Goal: Task Accomplishment & Management: Manage account settings

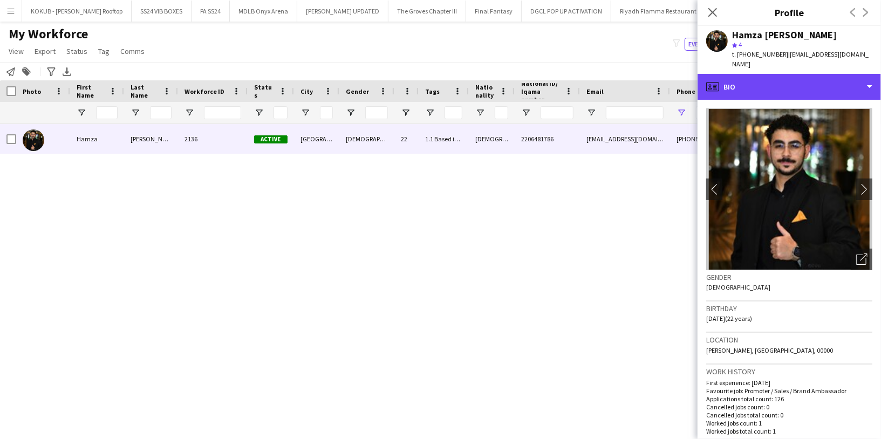
click at [781, 78] on div "profile Bio" at bounding box center [788, 87] width 183 height 26
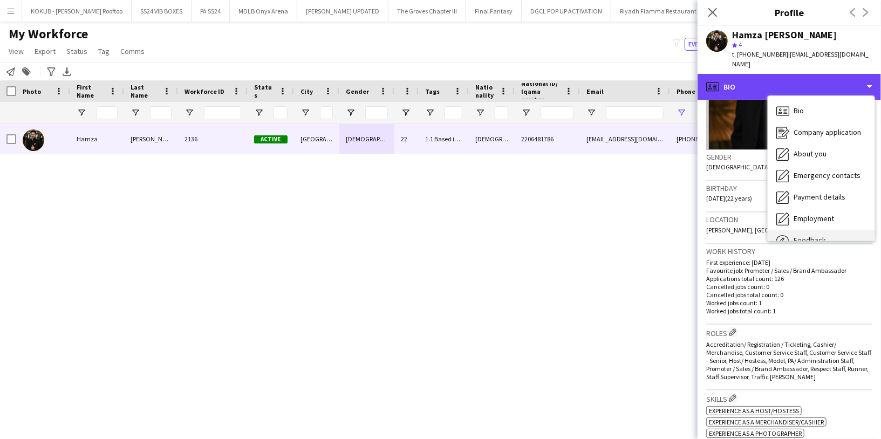
scroll to position [37, 0]
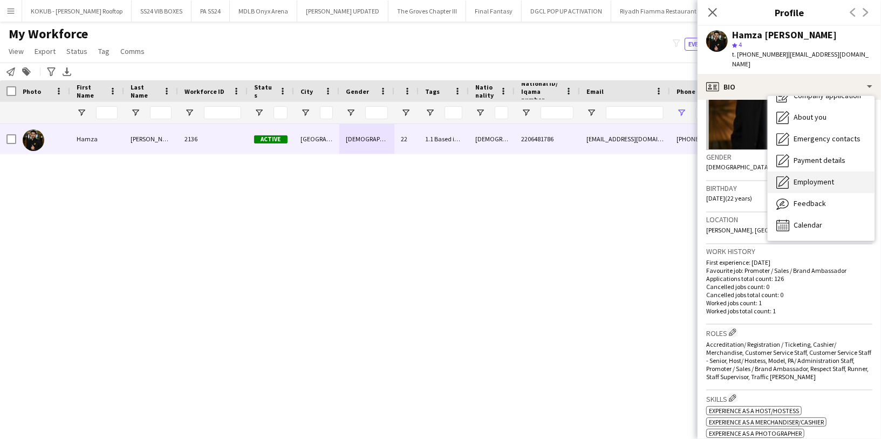
click at [815, 177] on span "Employment" at bounding box center [813, 182] width 40 height 10
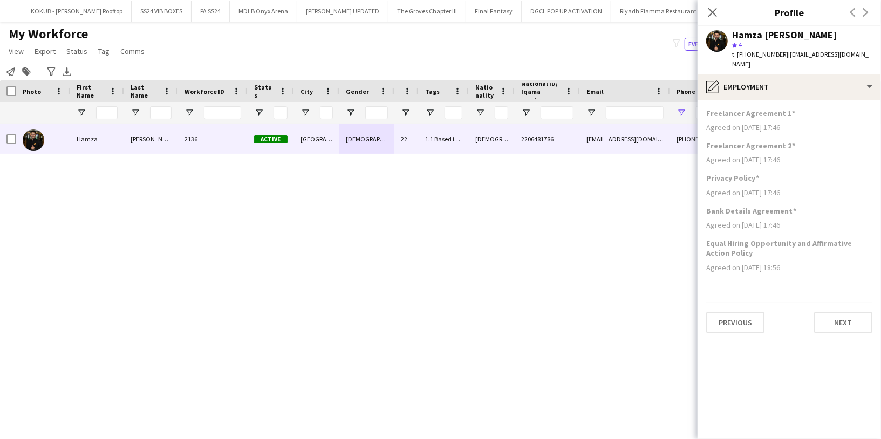
click at [725, 240] on h3 "Equal Hiring Opportunity and Affirmative Action Policy" at bounding box center [789, 247] width 166 height 19
drag, startPoint x: 726, startPoint y: 240, endPoint x: 705, endPoint y: 235, distance: 21.7
click at [705, 235] on app-section-data-types "Freelancer Agreement 1 Agreed on 06-08-2024 17:46 Freelancer Agreement 2 Agreed…" at bounding box center [788, 269] width 183 height 339
copy h3 "Equal Hiring Opportunity and Affirmative Action Policy"
click at [15, 11] on app-icon "Menu" at bounding box center [10, 10] width 9 height 9
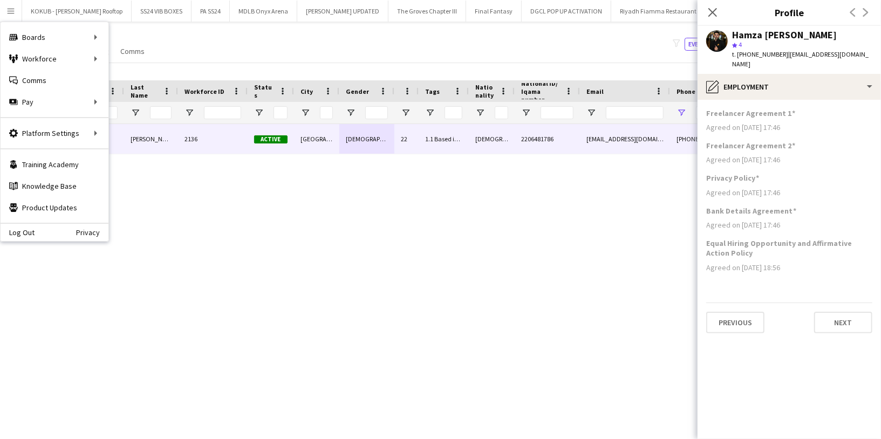
click at [187, 34] on div "My Workforce View Views Default view R4ven New view Update view Delete view Edi…" at bounding box center [440, 44] width 881 height 37
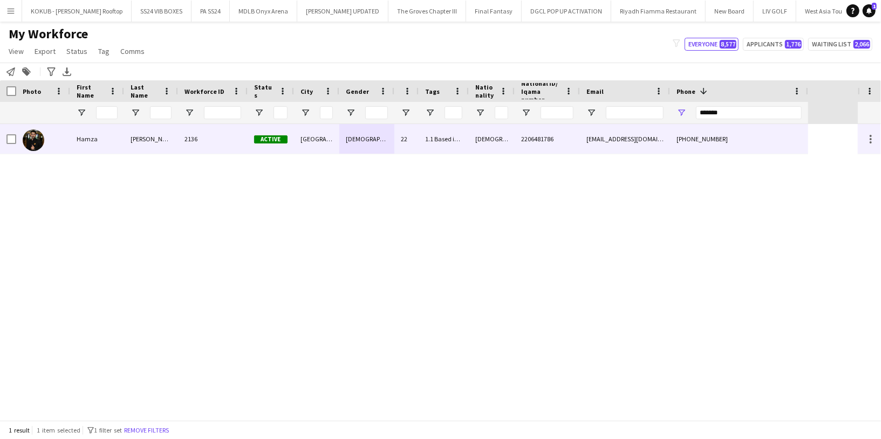
click at [614, 139] on div "[EMAIL_ADDRESS][DOMAIN_NAME]" at bounding box center [625, 139] width 90 height 30
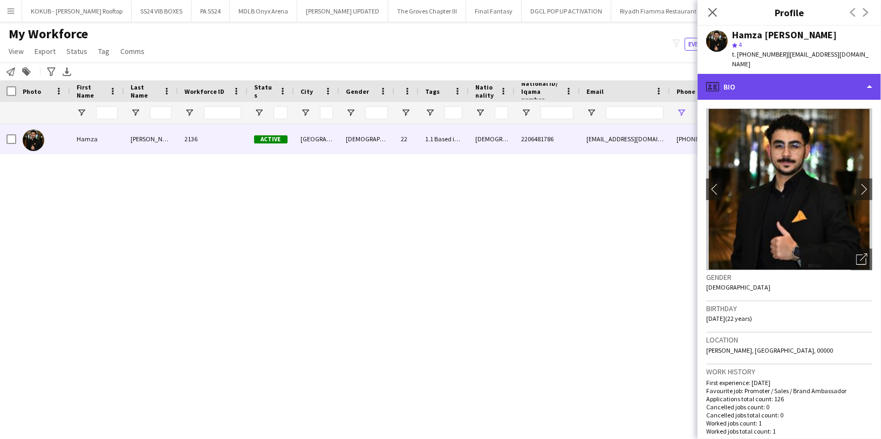
click at [799, 74] on div "profile Bio" at bounding box center [788, 87] width 183 height 26
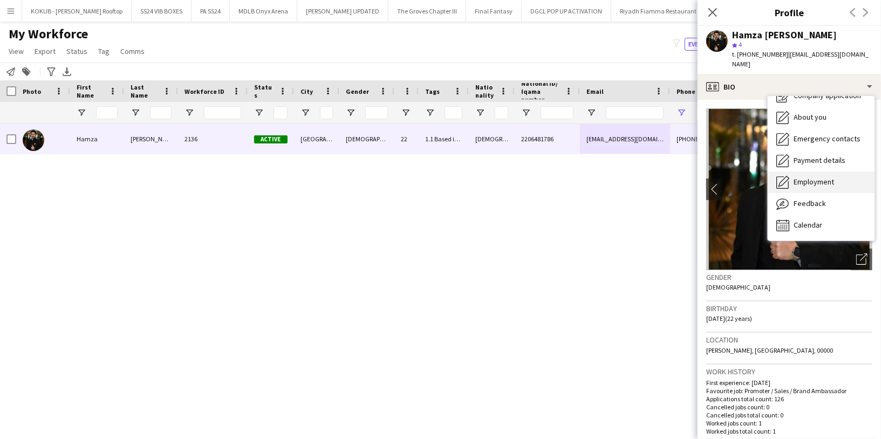
click at [819, 177] on span "Employment" at bounding box center [813, 182] width 40 height 10
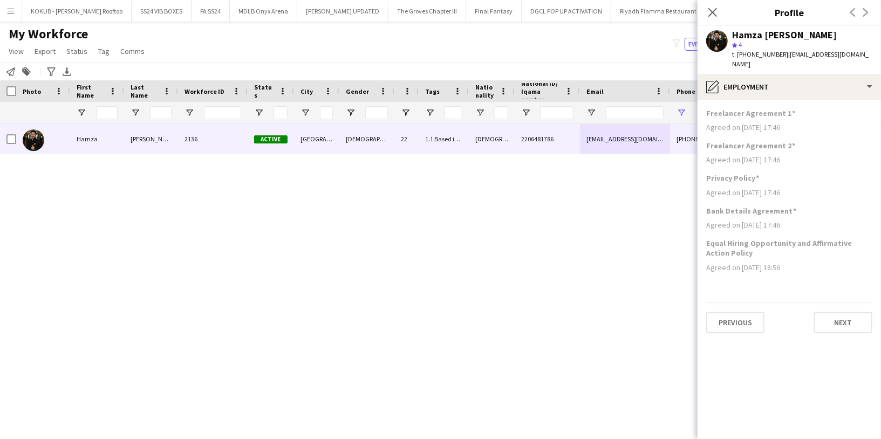
click at [814, 263] on div "Agreed on 17-09-2024 18:56" at bounding box center [789, 268] width 166 height 10
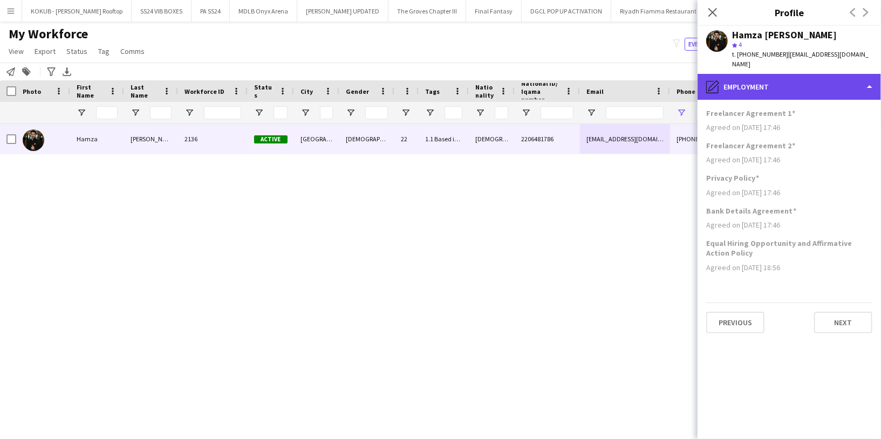
click at [717, 80] on icon "pencil4" at bounding box center [712, 86] width 13 height 13
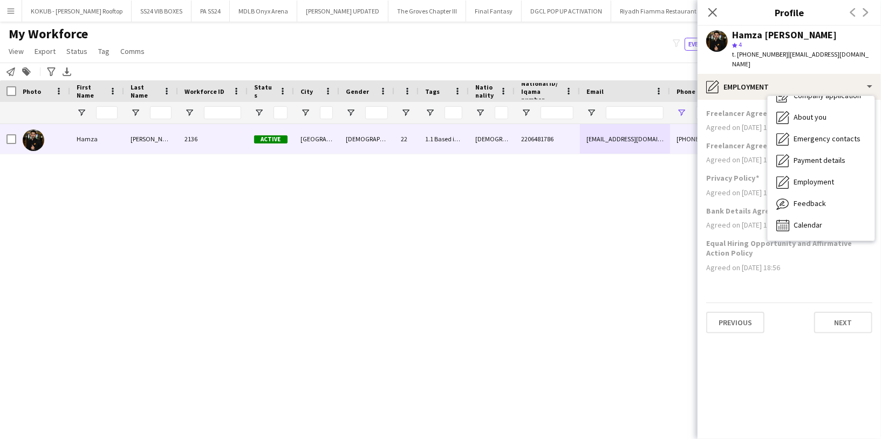
click at [743, 263] on div "Agreed on 17-09-2024 18:56" at bounding box center [789, 268] width 166 height 10
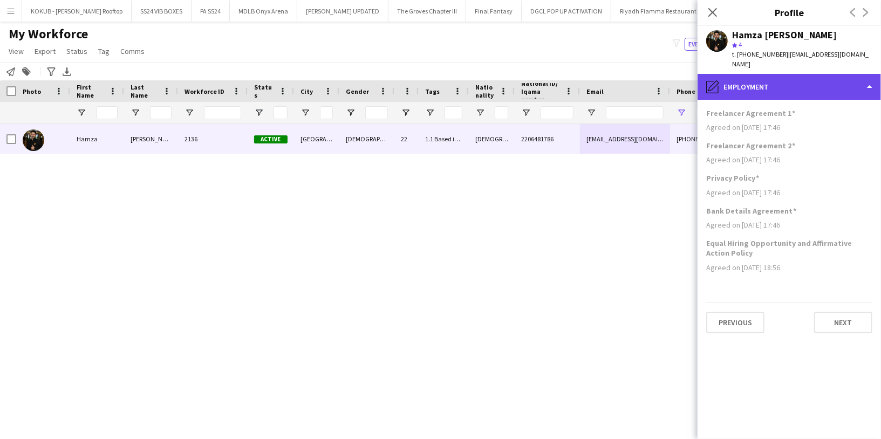
click at [772, 74] on div "pencil4 Employment" at bounding box center [788, 87] width 183 height 26
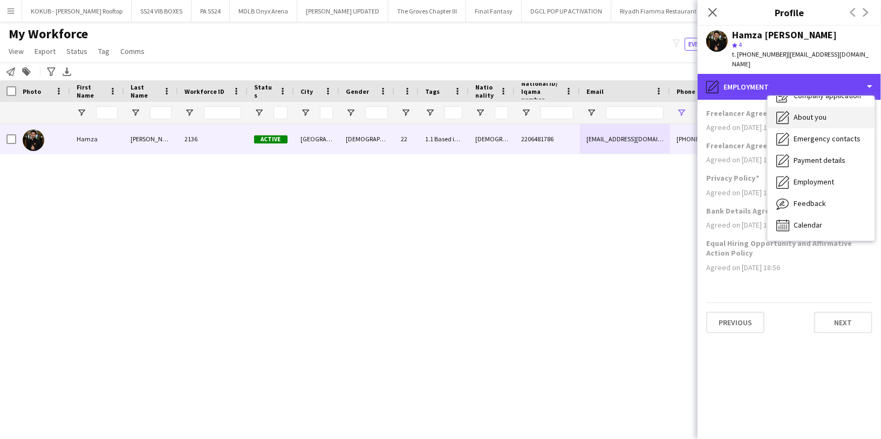
scroll to position [0, 0]
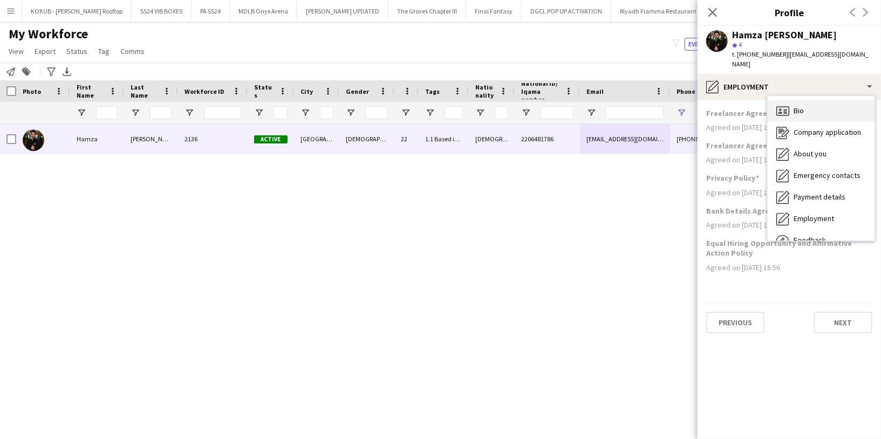
click at [807, 104] on div "Bio Bio" at bounding box center [820, 111] width 107 height 22
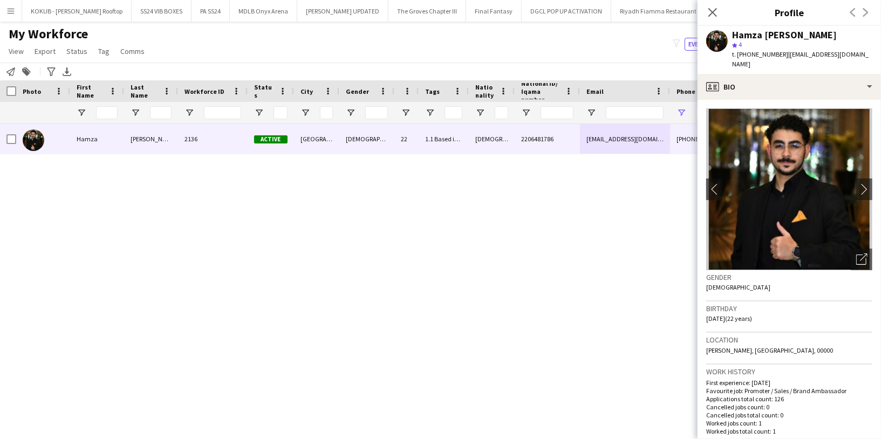
click at [11, 16] on button "Menu" at bounding box center [11, 11] width 22 height 22
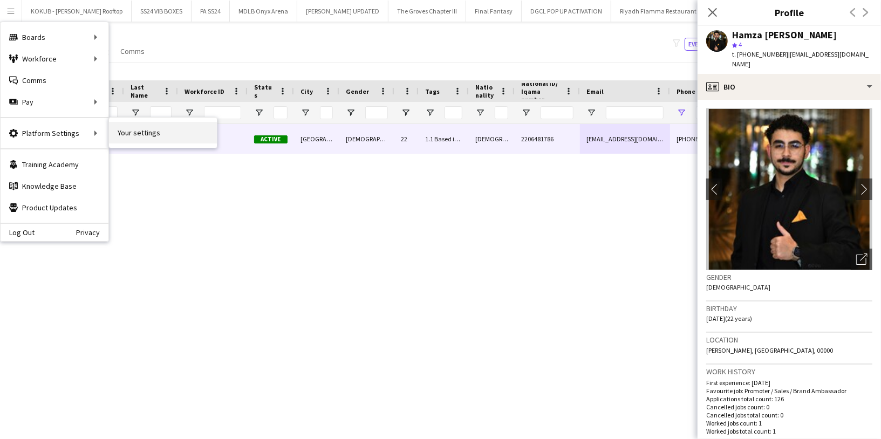
click at [118, 138] on link "Your settings" at bounding box center [163, 133] width 108 height 22
